Goal: Communication & Community: Connect with others

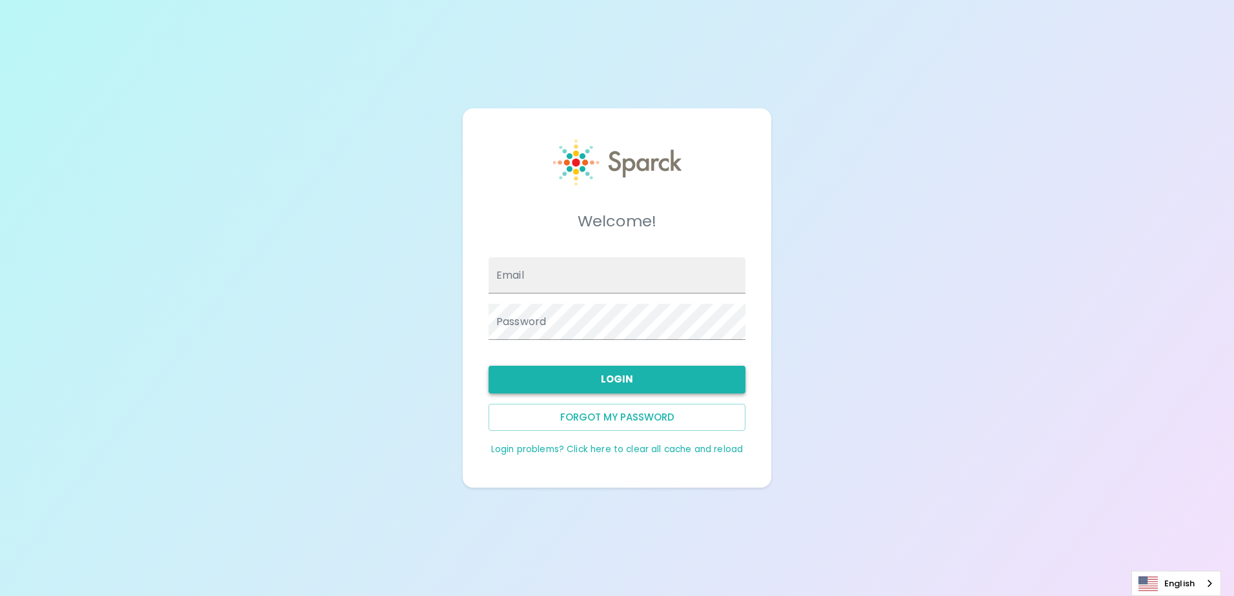
type input "[EMAIL_ADDRESS][DOMAIN_NAME]"
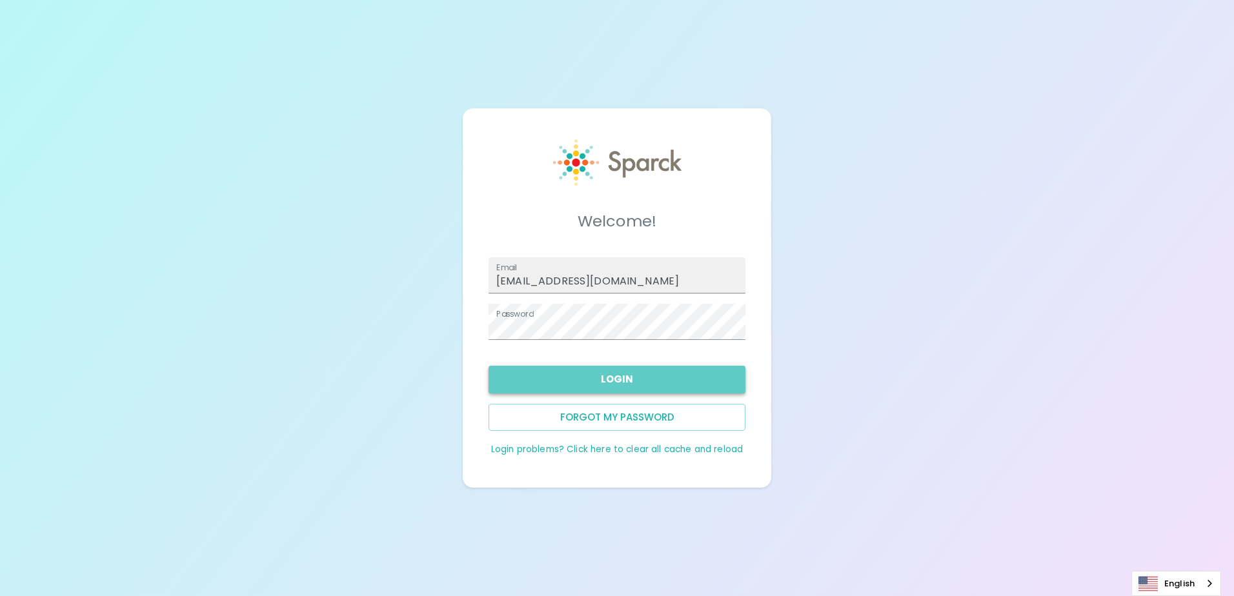
click at [680, 371] on button "Login" at bounding box center [617, 379] width 257 height 27
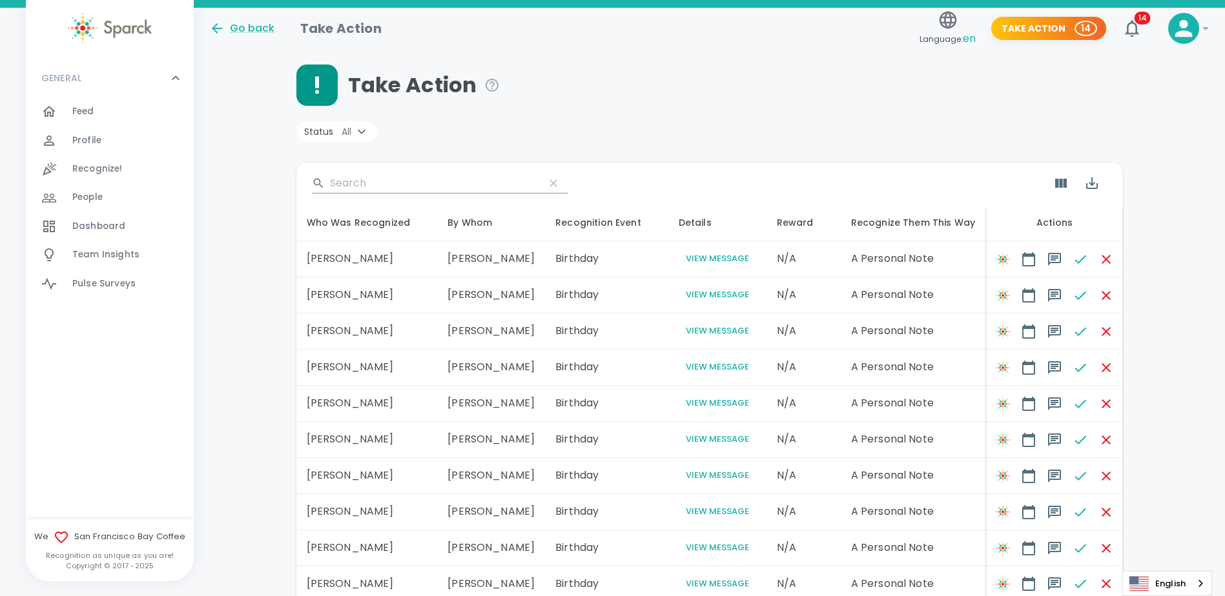
click at [141, 120] on div "Feed 0" at bounding box center [132, 112] width 121 height 18
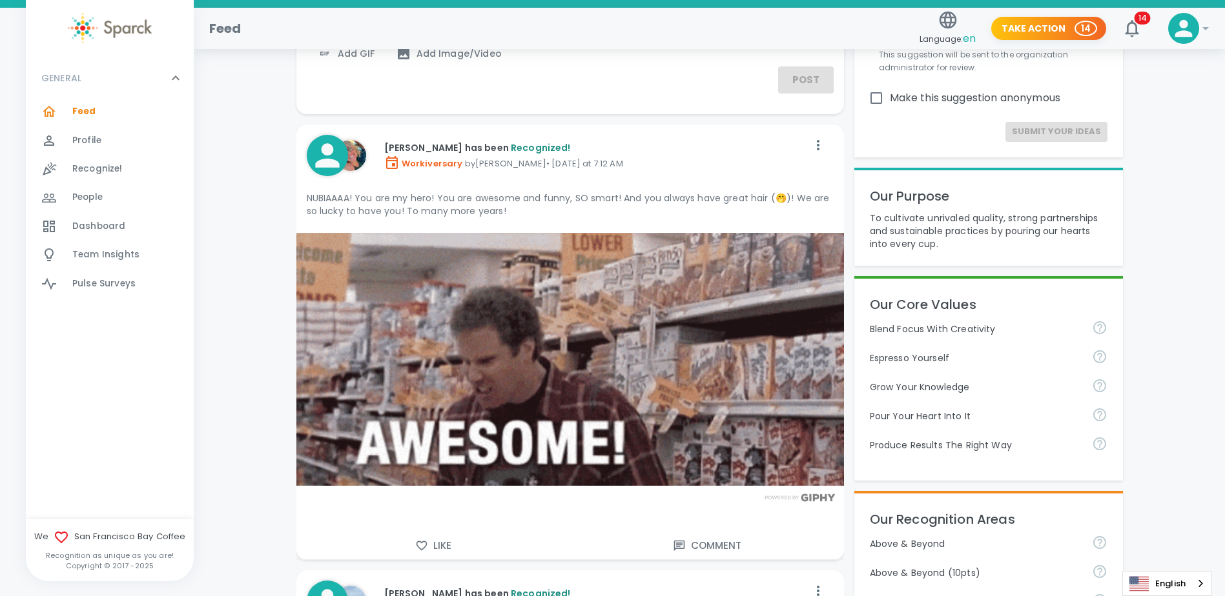
scroll to position [129, 0]
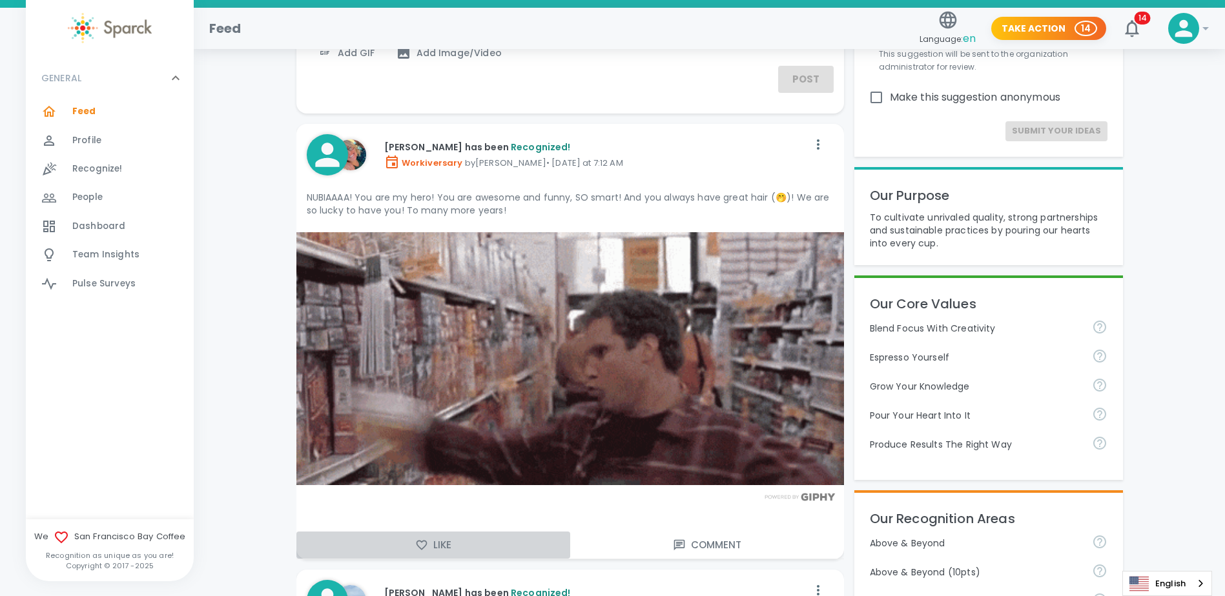
click at [429, 545] on button "Like" at bounding box center [433, 545] width 274 height 27
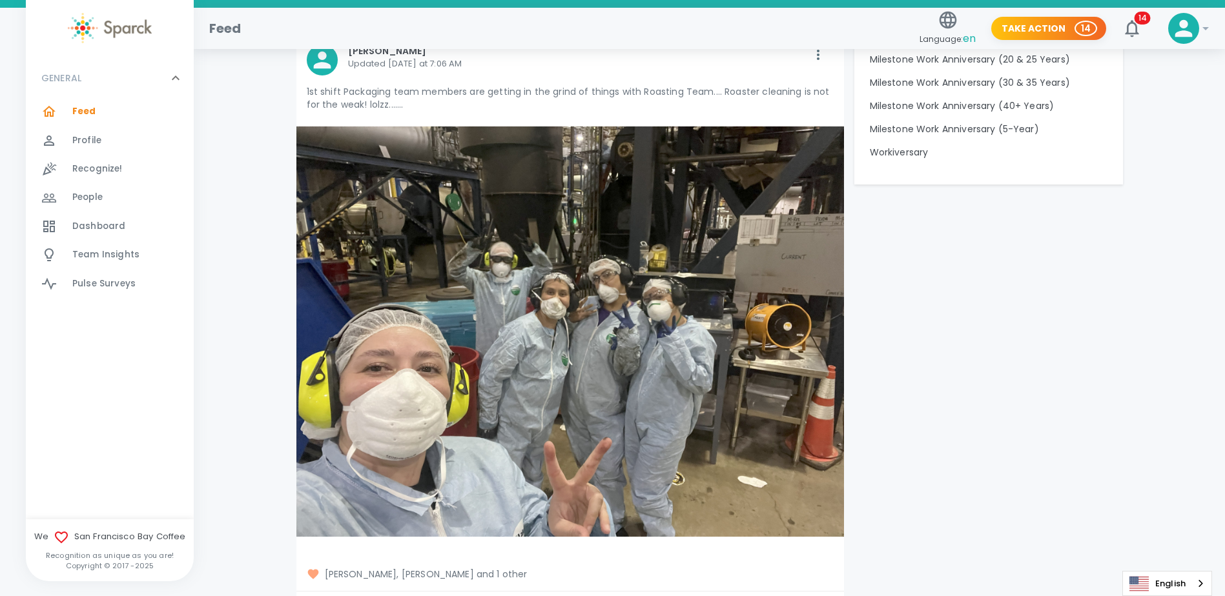
scroll to position [1485, 0]
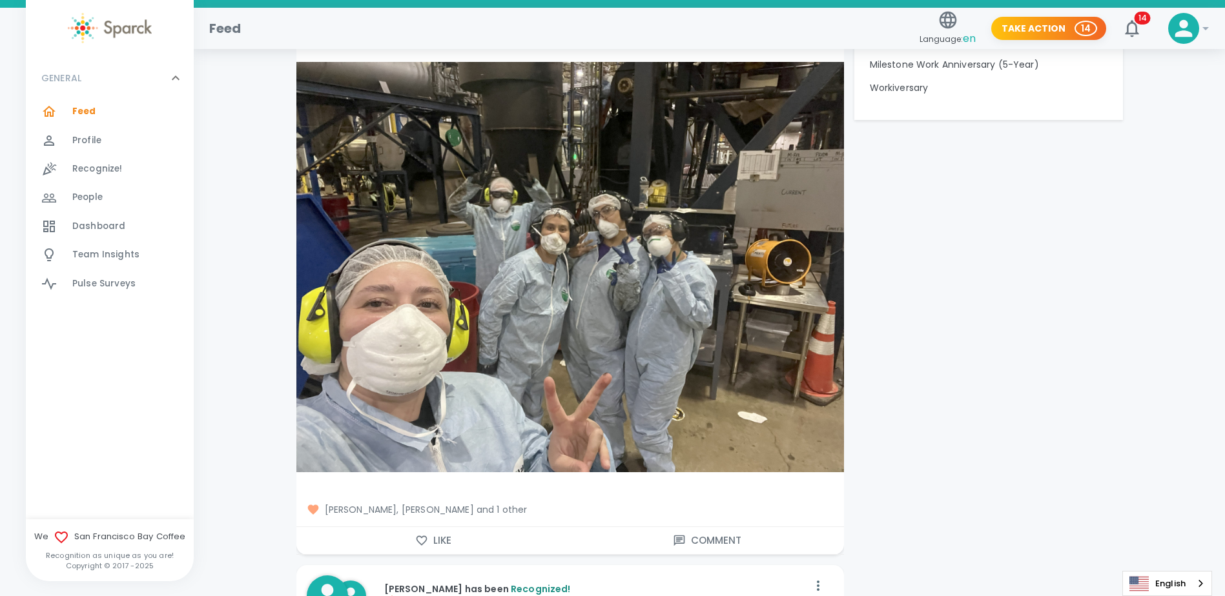
drag, startPoint x: 443, startPoint y: 542, endPoint x: 416, endPoint y: 534, distance: 27.6
click at [443, 542] on button "Like" at bounding box center [433, 540] width 274 height 27
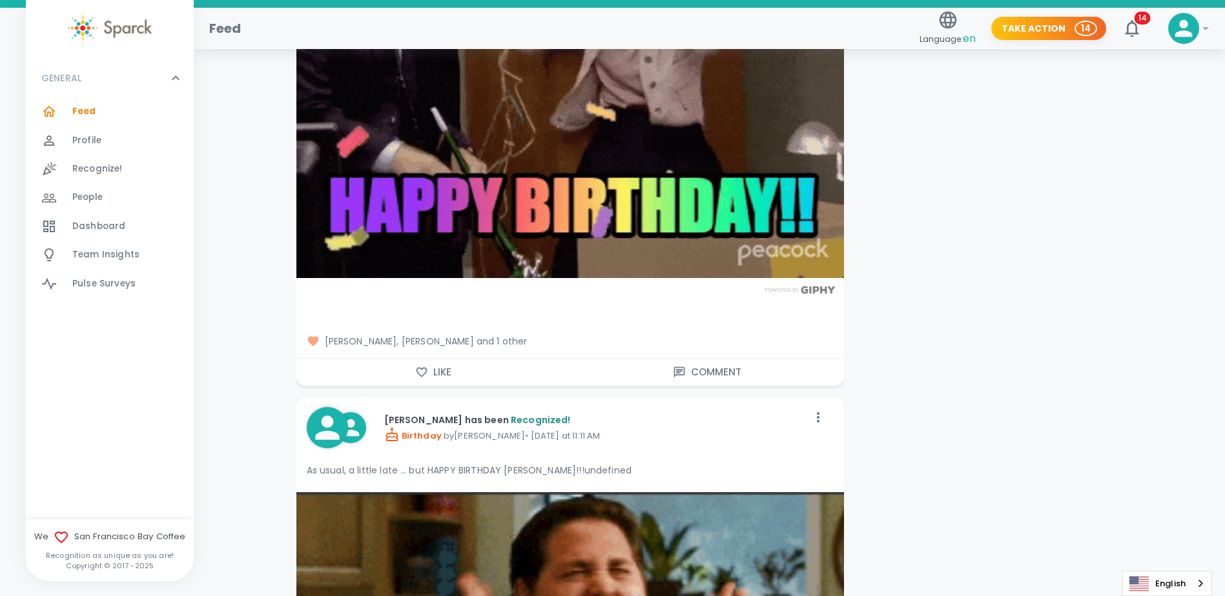
scroll to position [0, 0]
